Goal: Task Accomplishment & Management: Use online tool/utility

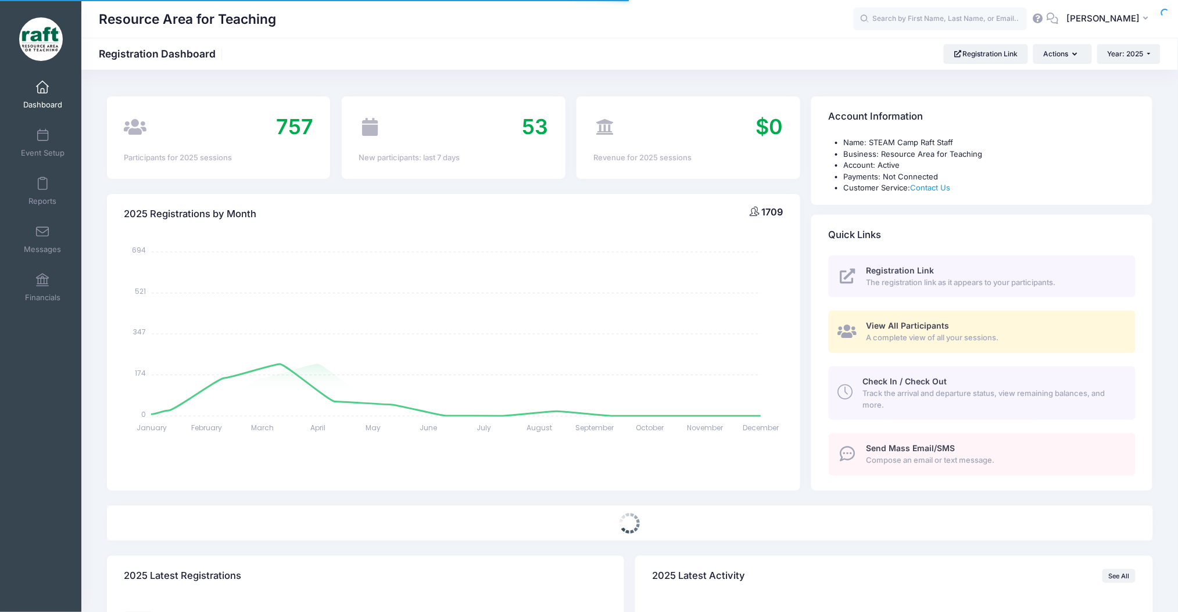
select select
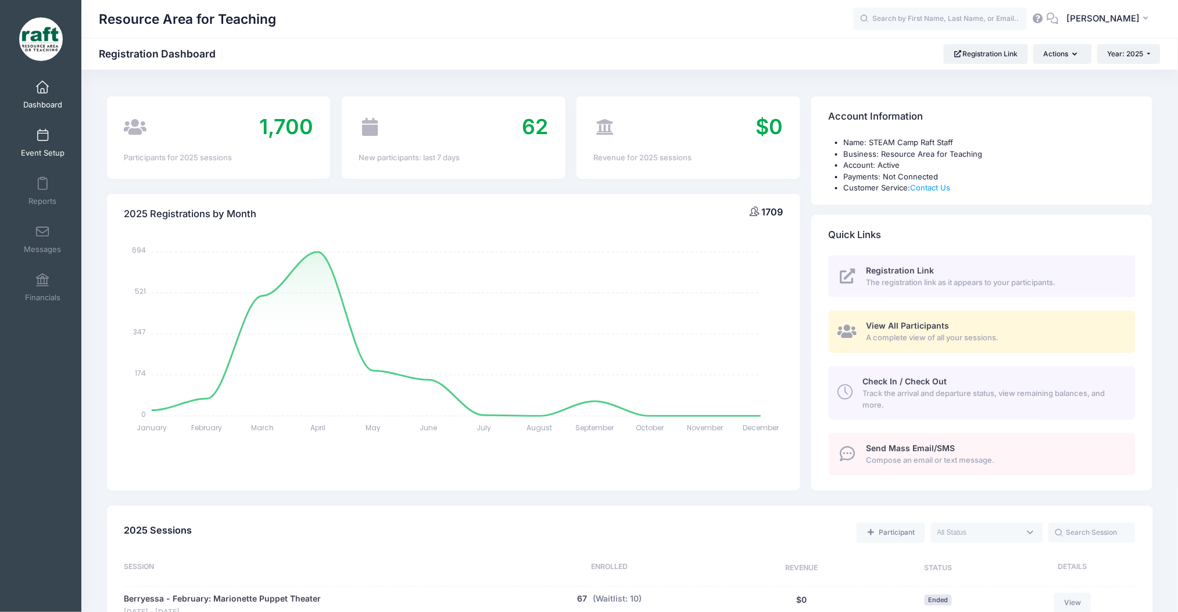
click at [35, 148] on span "Event Setup" at bounding box center [43, 153] width 44 height 10
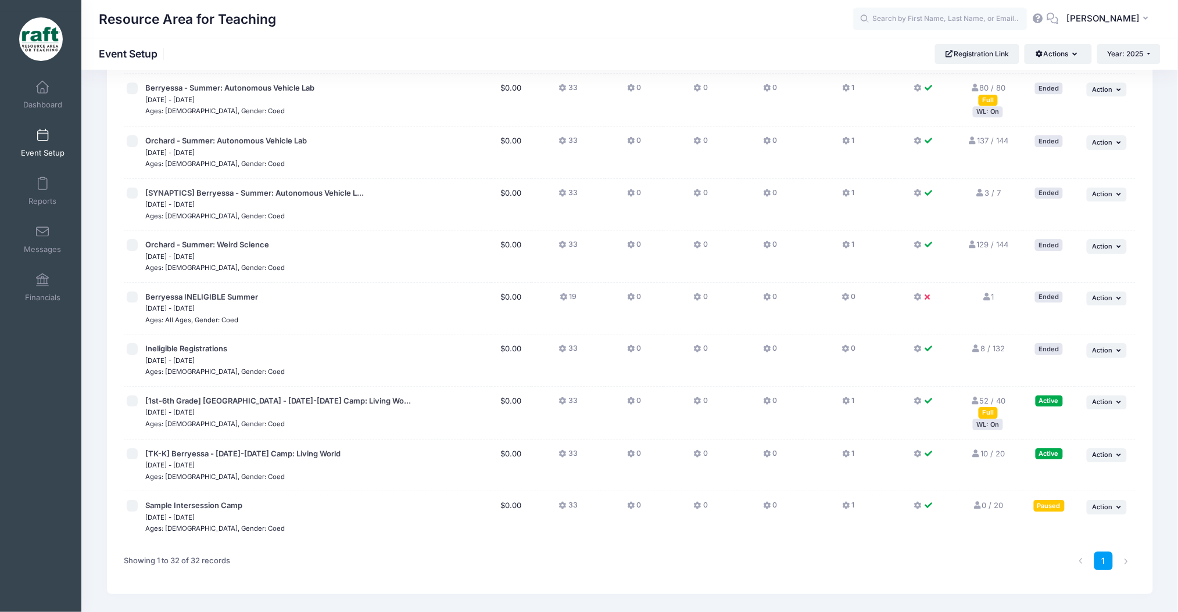
scroll to position [1310, 0]
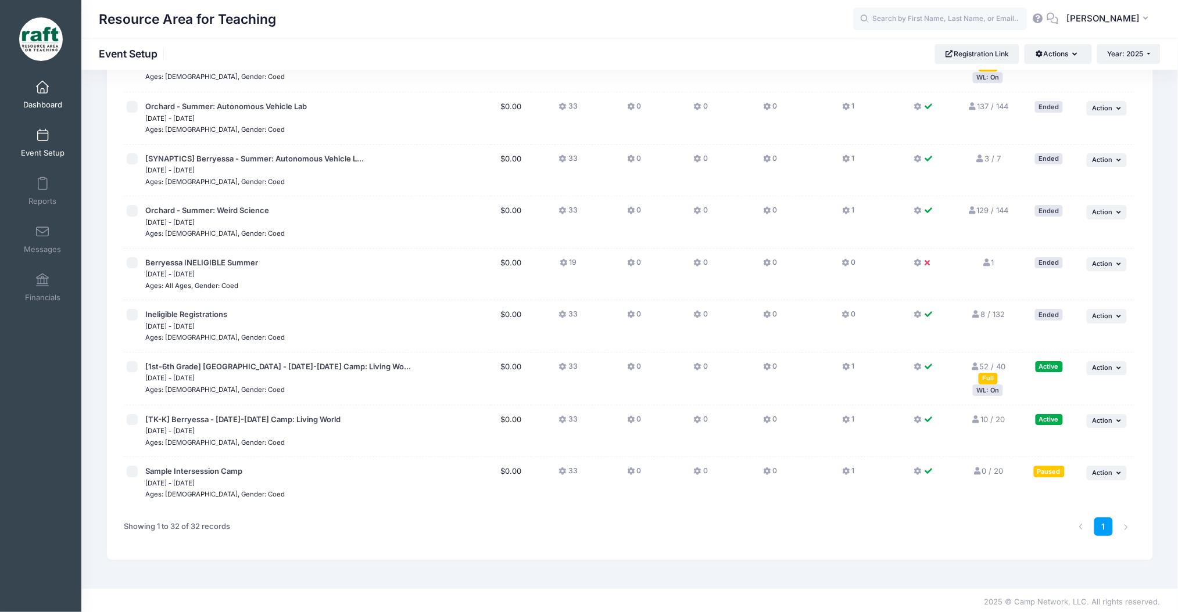
click at [41, 108] on span "Dashboard" at bounding box center [42, 105] width 39 height 10
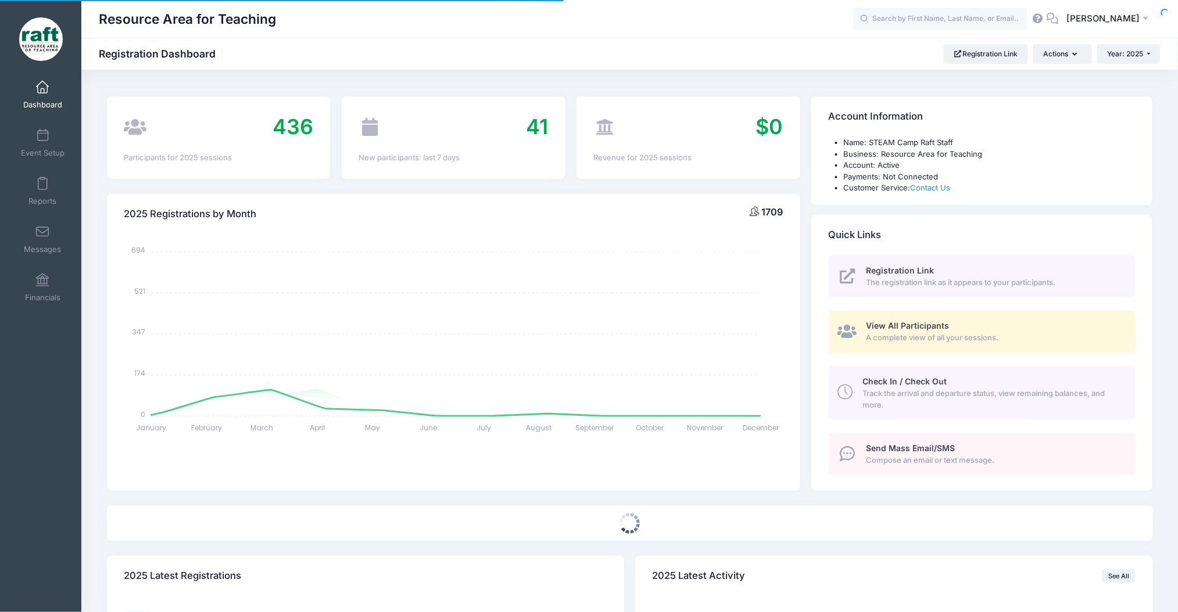
select select
